Goal: Task Accomplishment & Management: Complete application form

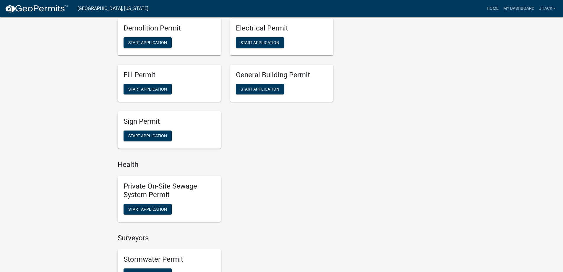
scroll to position [325, 0]
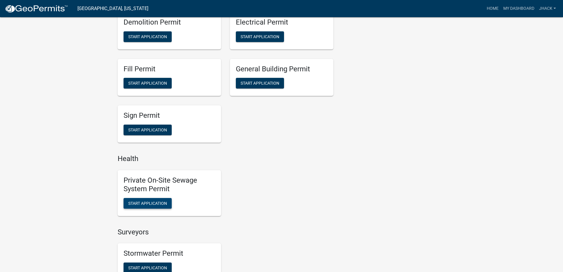
click at [147, 203] on span "Start Application" at bounding box center [147, 202] width 39 height 5
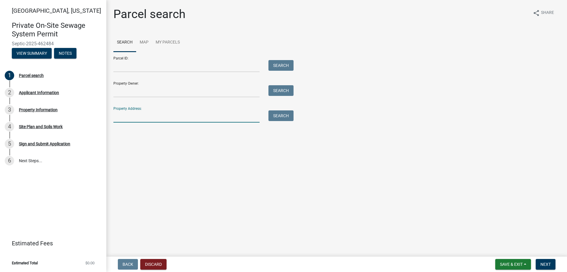
click at [133, 119] on input "Property Address:" at bounding box center [186, 116] width 146 height 12
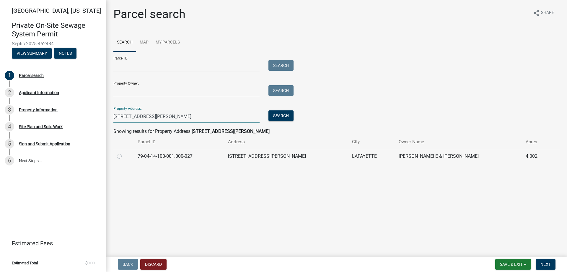
type input "[STREET_ADDRESS][PERSON_NAME]"
click at [124, 152] on label at bounding box center [124, 152] width 0 height 0
click at [124, 156] on input "radio" at bounding box center [126, 154] width 4 height 4
radio input "true"
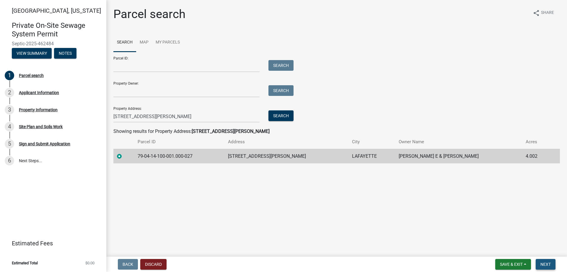
click at [548, 265] on span "Next" at bounding box center [546, 264] width 10 height 5
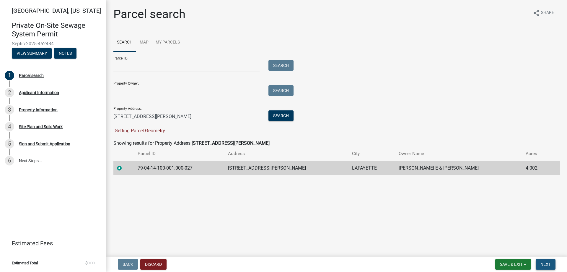
click at [548, 265] on span "Next" at bounding box center [546, 264] width 10 height 5
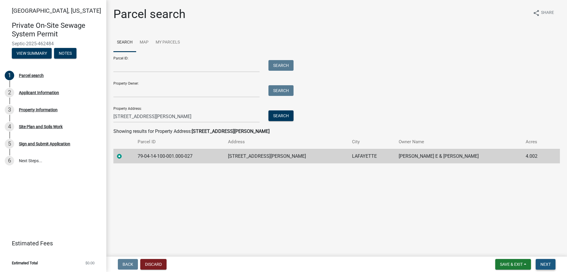
click at [541, 263] on span "Next" at bounding box center [546, 264] width 10 height 5
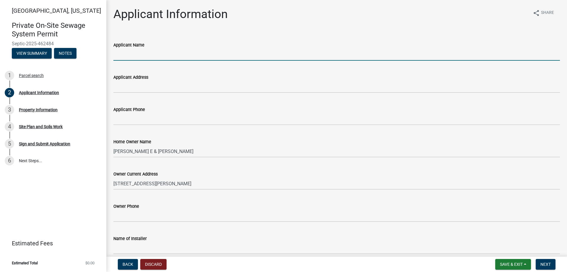
click at [147, 56] on input "Applicant Name" at bounding box center [336, 54] width 447 height 12
type input "[PERSON_NAME]"
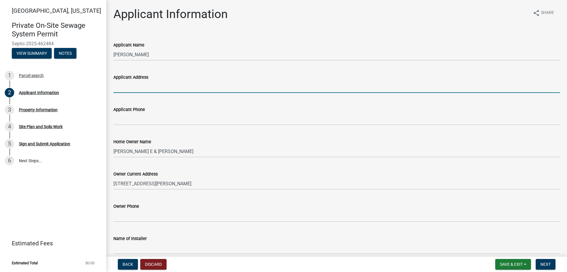
click at [152, 89] on input "Applicant Address" at bounding box center [336, 87] width 447 height 12
type input "6204 S 150 W"
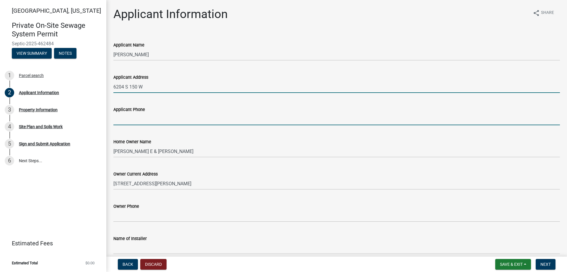
type input "7654917795"
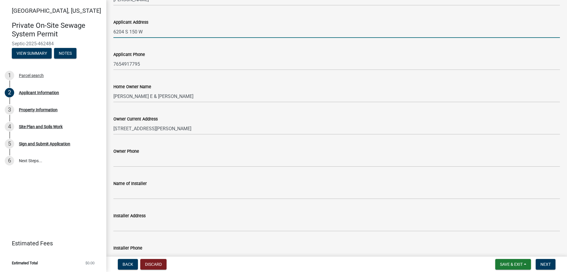
scroll to position [59, 0]
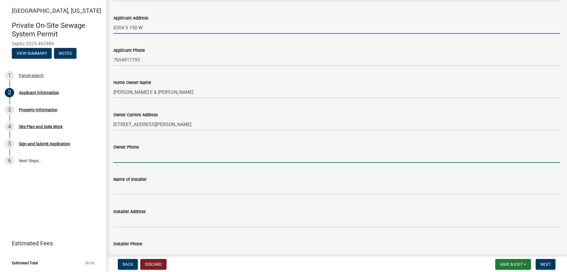
click at [138, 158] on input "Owner Phone" at bounding box center [336, 156] width 447 height 12
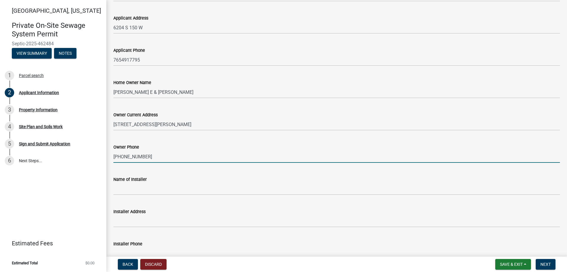
type input "[PHONE_NUMBER]"
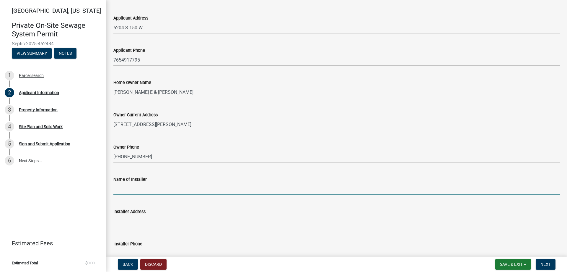
click at [137, 191] on input "Name of Installer" at bounding box center [336, 189] width 447 height 12
type input "Hack Excavating Inc."
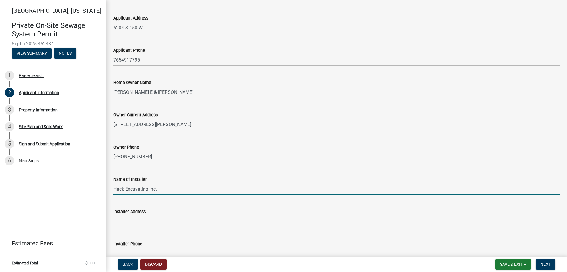
click at [152, 221] on input "Installer Address" at bounding box center [336, 221] width 447 height 12
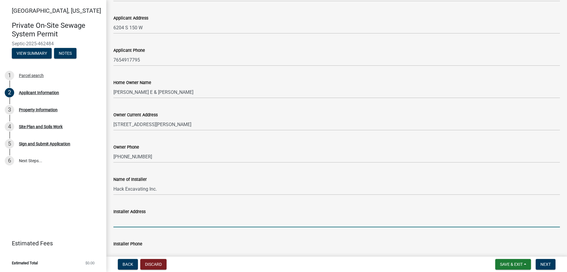
type input "3700 S 175 W"
type input "7654917795"
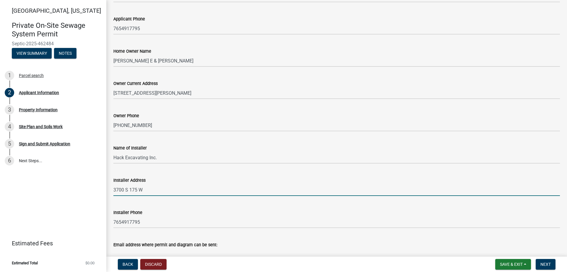
scroll to position [124, 0]
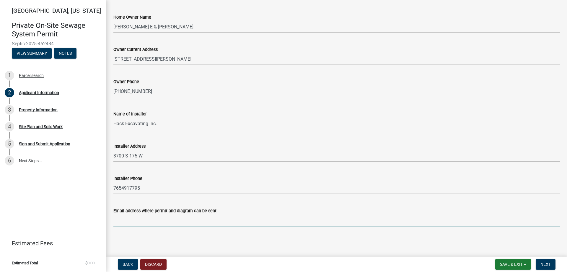
click at [137, 218] on input "Email address where permit and diagram can be sent:" at bounding box center [336, 220] width 447 height 12
type input "[EMAIL_ADDRESS][DOMAIN_NAME]"
click at [548, 263] on span "Next" at bounding box center [546, 264] width 10 height 5
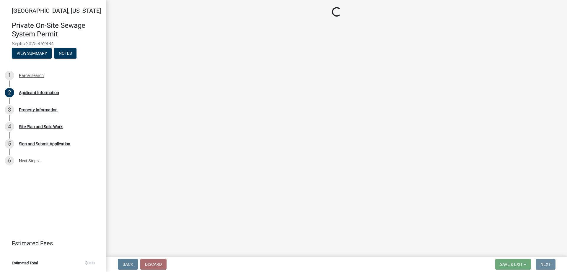
scroll to position [0, 0]
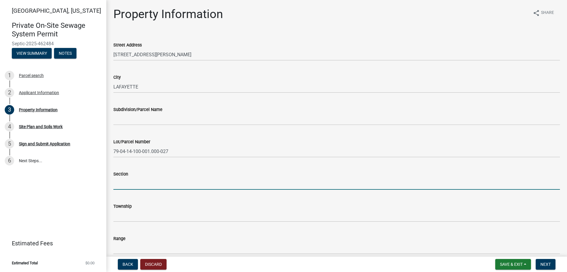
click at [125, 183] on input "Section" at bounding box center [336, 183] width 447 height 12
type input "14"
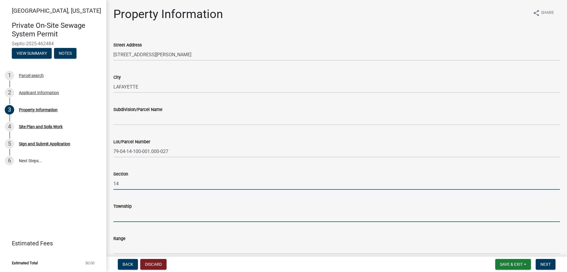
click at [116, 217] on input "Township" at bounding box center [336, 215] width 447 height 12
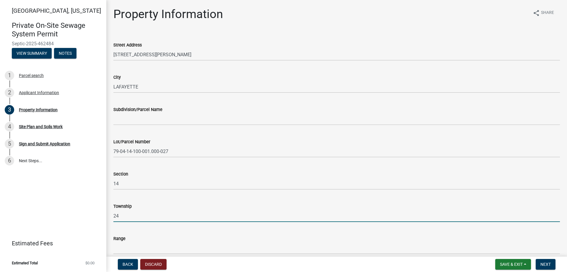
type input "24"
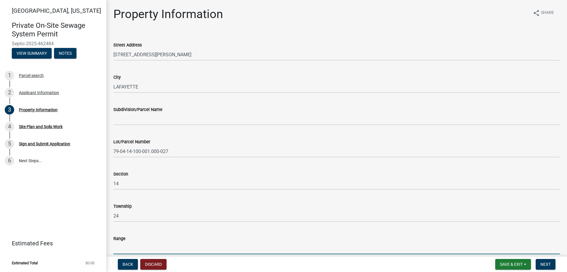
click at [115, 248] on input "Range" at bounding box center [336, 248] width 447 height 12
type input "3"
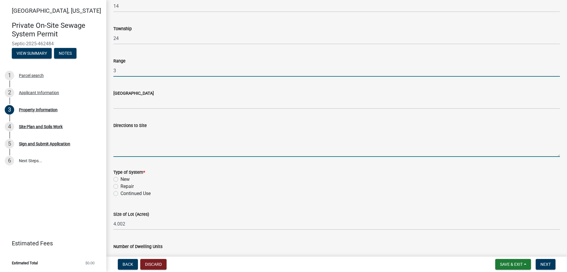
click at [126, 148] on textarea "Directions to Site" at bounding box center [336, 143] width 447 height 28
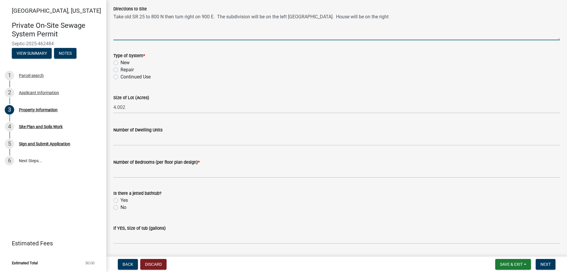
scroll to position [295, 0]
type textarea "Take old SR 25 to 800 N then turn right on 900 E. The subdivision will be on th…"
click at [121, 76] on label "Continued Use" at bounding box center [136, 75] width 30 height 7
click at [121, 75] on input "Continued Use" at bounding box center [123, 74] width 4 height 4
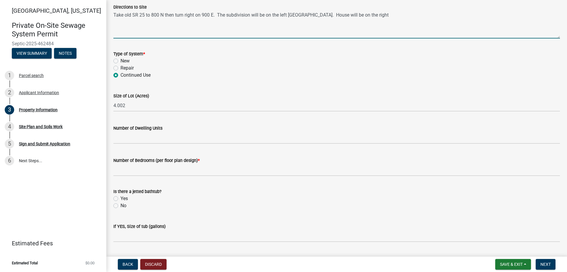
radio input "true"
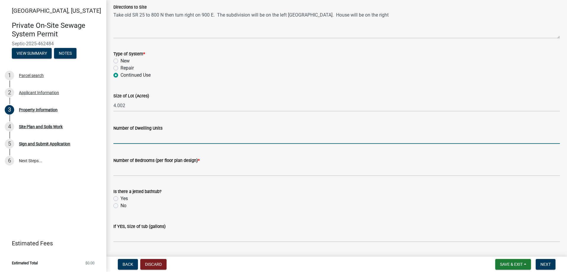
click at [135, 143] on input "Number of Dwelling Units" at bounding box center [336, 137] width 447 height 12
type input "1"
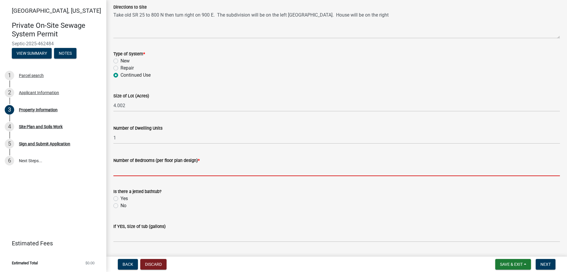
click at [136, 172] on input "Number of Bedrooms (per floor plan design) *" at bounding box center [336, 170] width 447 height 12
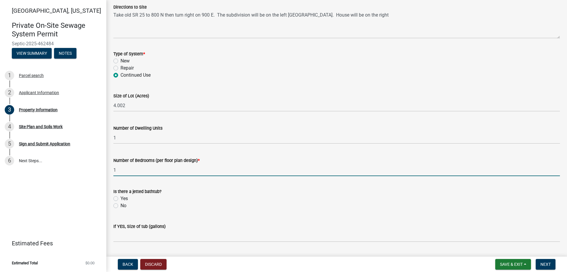
type input "1"
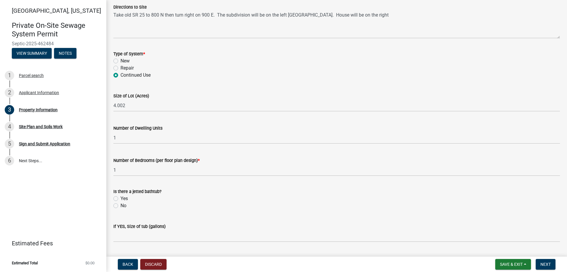
click at [121, 205] on label "No" at bounding box center [124, 205] width 6 height 7
click at [121, 205] on input "No" at bounding box center [123, 204] width 4 height 4
radio input "true"
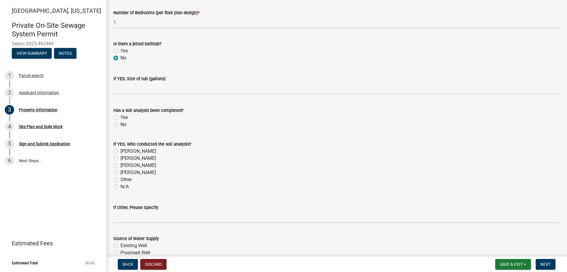
scroll to position [443, 0]
click at [121, 174] on label "[PERSON_NAME]" at bounding box center [138, 171] width 35 height 7
click at [121, 172] on input "[PERSON_NAME]" at bounding box center [123, 170] width 4 height 4
radio input "true"
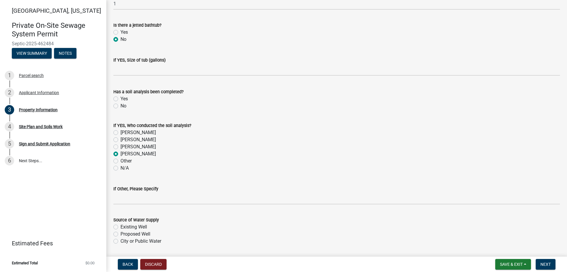
scroll to position [480, 0]
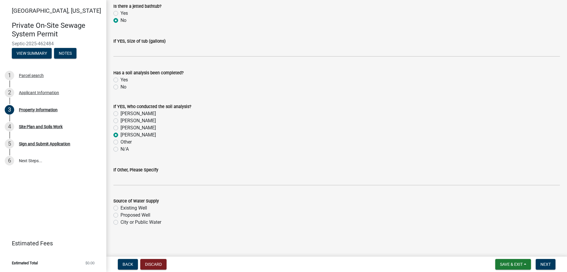
click at [121, 208] on label "Existing Well" at bounding box center [134, 207] width 27 height 7
click at [121, 208] on input "Existing Well" at bounding box center [123, 206] width 4 height 4
radio input "true"
click at [545, 262] on span "Next" at bounding box center [546, 264] width 10 height 5
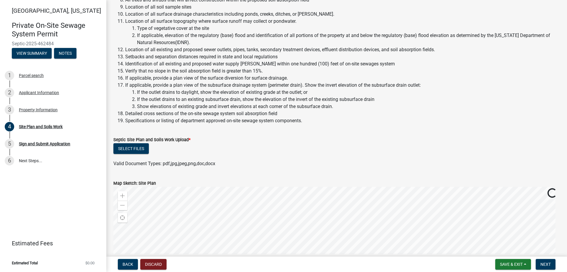
scroll to position [148, 0]
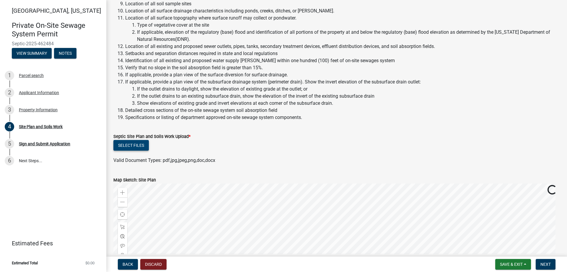
click at [131, 147] on button "Select files" at bounding box center [130, 145] width 35 height 11
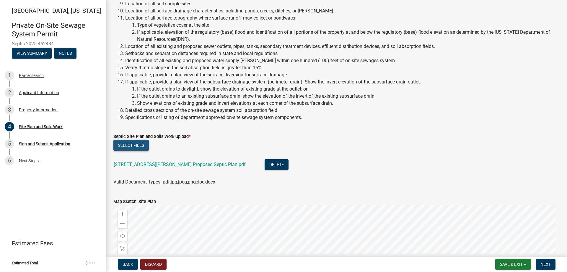
click at [137, 144] on button "Select files" at bounding box center [130, 145] width 35 height 11
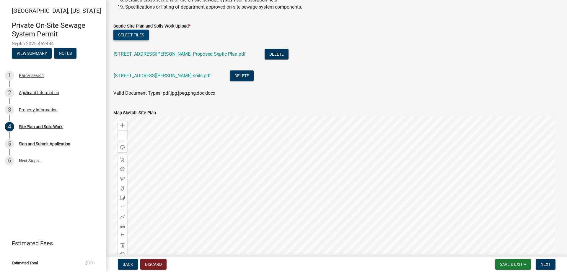
scroll to position [266, 0]
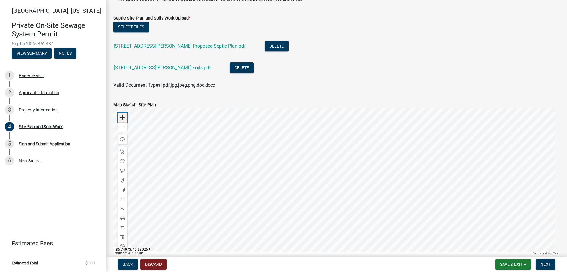
click at [121, 118] on span at bounding box center [122, 117] width 5 height 5
click at [123, 199] on span at bounding box center [122, 198] width 5 height 5
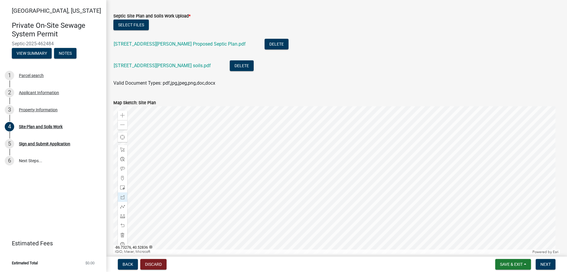
click at [327, 192] on div at bounding box center [336, 180] width 447 height 148
click at [332, 188] on div at bounding box center [336, 180] width 447 height 148
click at [343, 203] on div at bounding box center [336, 180] width 447 height 148
click at [337, 207] on div at bounding box center [336, 180] width 447 height 148
click at [327, 191] on div at bounding box center [336, 180] width 447 height 148
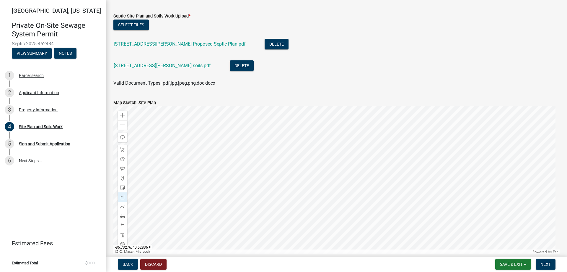
click at [327, 191] on div at bounding box center [336, 180] width 447 height 148
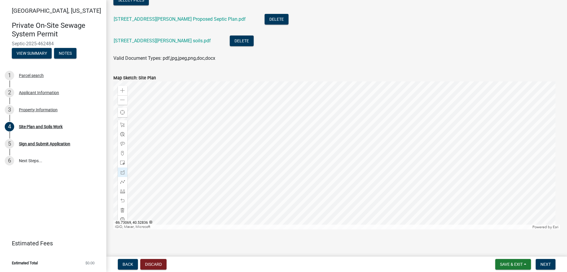
scroll to position [296, 0]
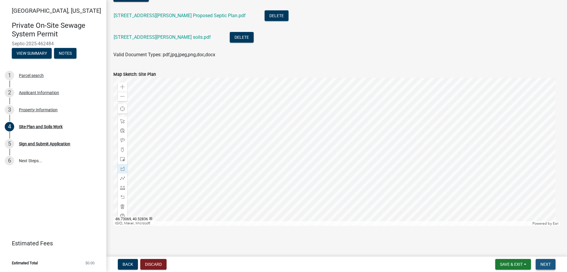
click at [549, 265] on span "Next" at bounding box center [546, 264] width 10 height 5
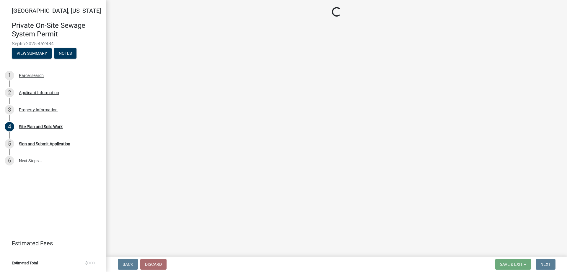
scroll to position [0, 0]
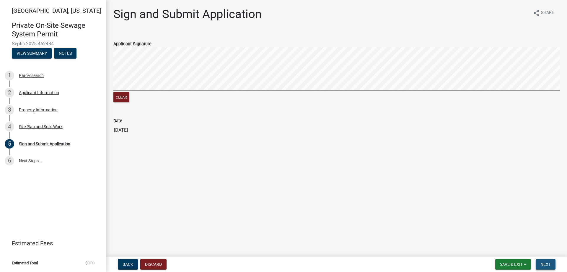
click at [544, 264] on span "Next" at bounding box center [546, 264] width 10 height 5
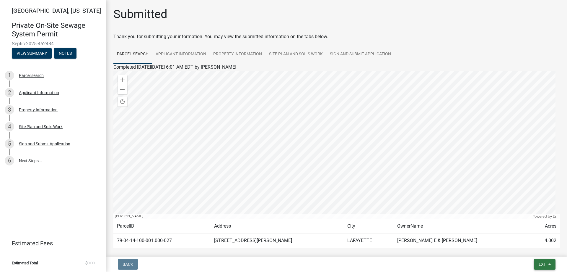
click at [544, 264] on span "Exit" at bounding box center [543, 264] width 9 height 5
click at [525, 249] on button "Save & Exit" at bounding box center [532, 248] width 47 height 14
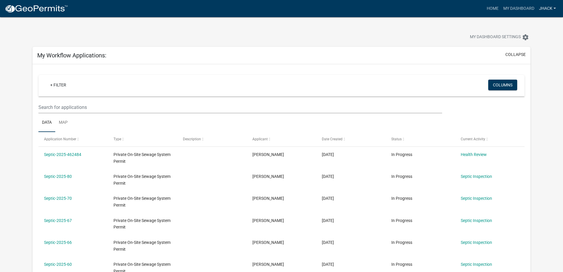
click at [549, 7] on link "jhack" at bounding box center [548, 8] width 22 height 11
click at [533, 46] on link "Logout" at bounding box center [534, 43] width 47 height 14
